Goal: Task Accomplishment & Management: Use online tool/utility

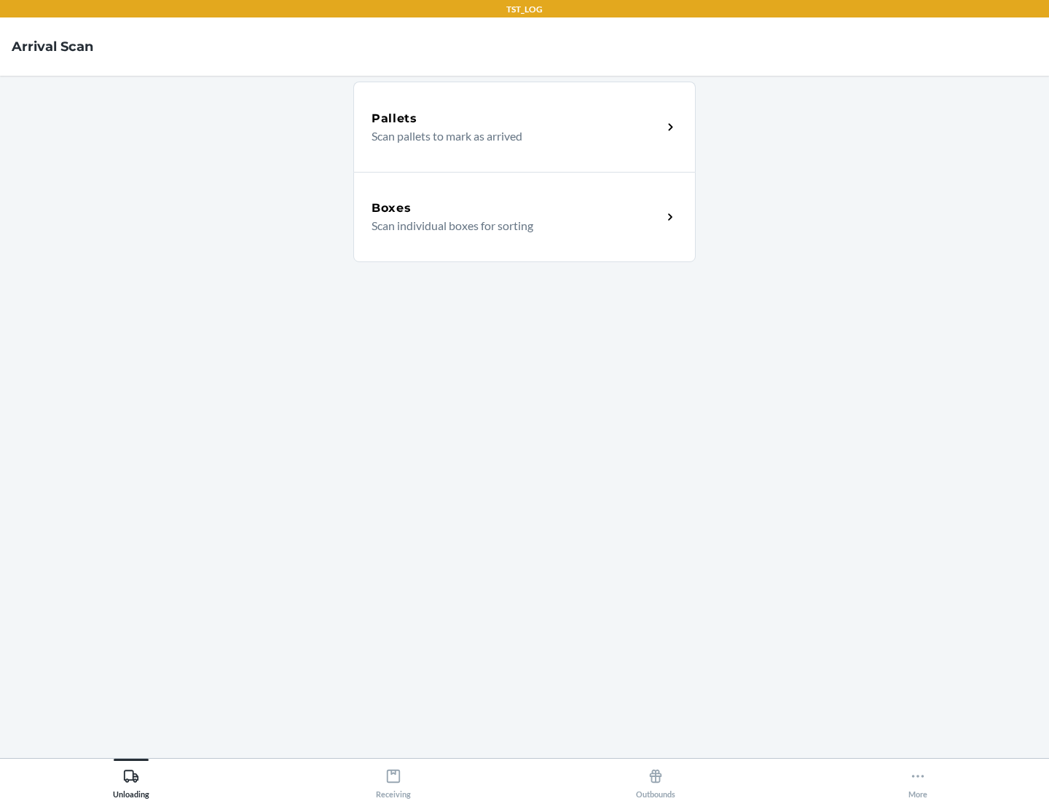
click at [517, 208] on div "Boxes" at bounding box center [517, 208] width 291 height 17
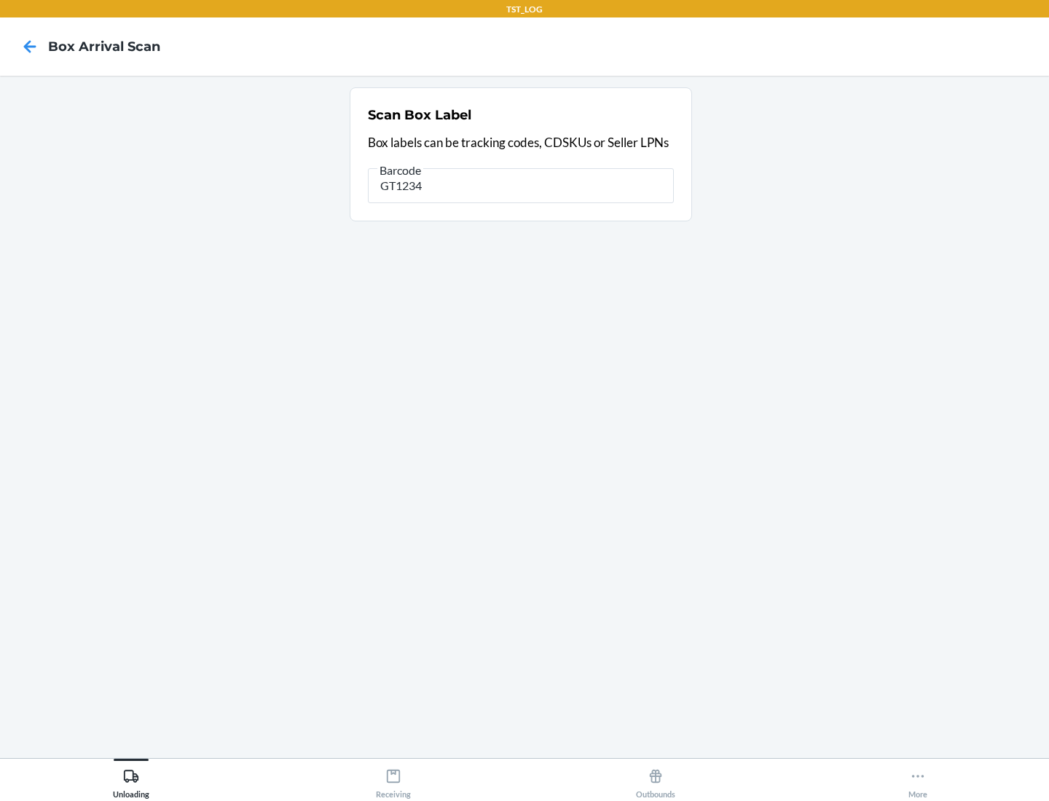
type input "GT1234"
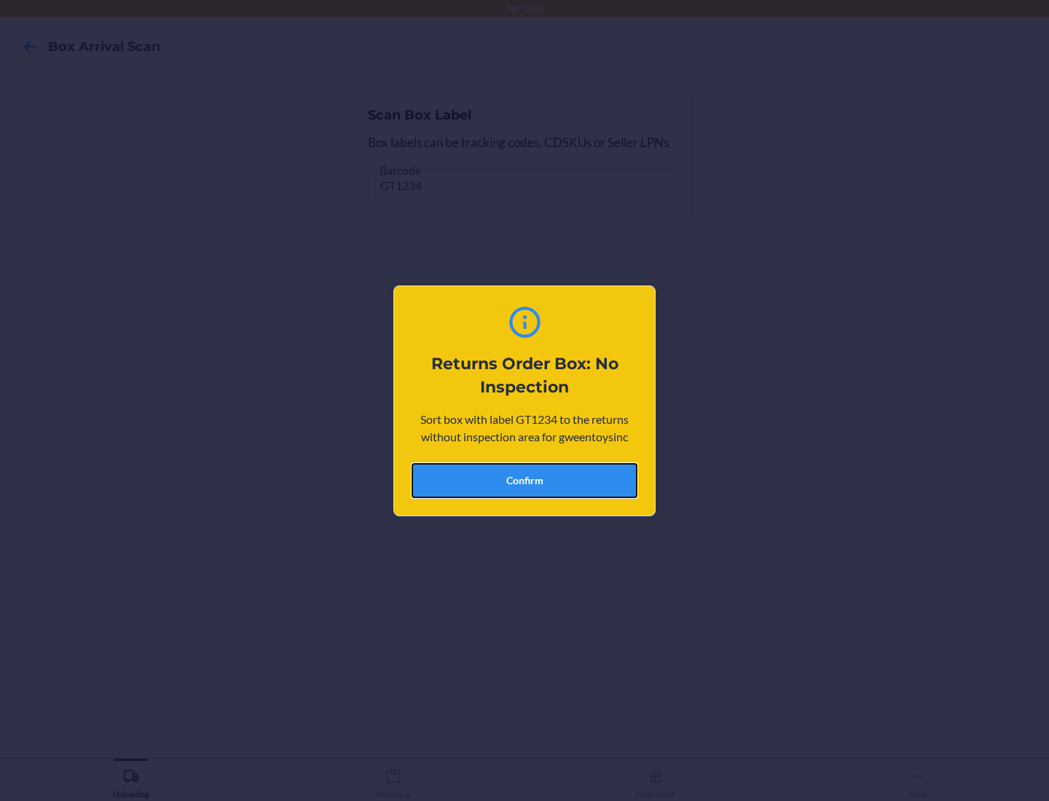
click at [525, 480] on button "Confirm" at bounding box center [525, 480] width 226 height 35
